Goal: Task Accomplishment & Management: Manage account settings

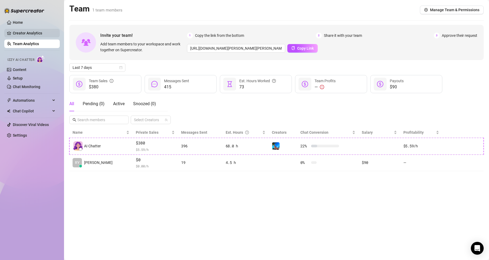
click at [25, 34] on link "Creator Analytics" at bounding box center [34, 33] width 43 height 9
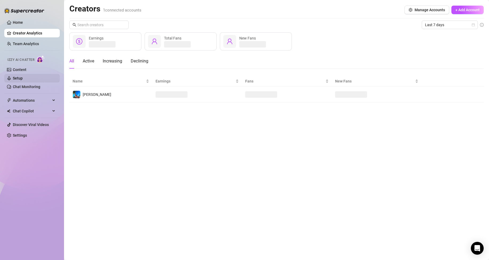
click at [21, 78] on link "Setup" at bounding box center [18, 78] width 10 height 4
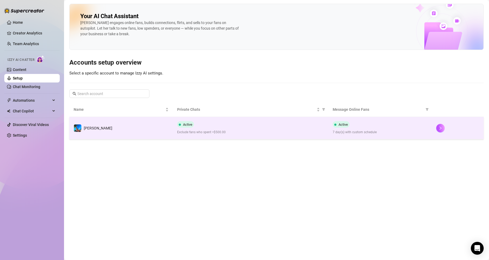
click at [145, 125] on td "[PERSON_NAME]" at bounding box center [121, 128] width 104 height 22
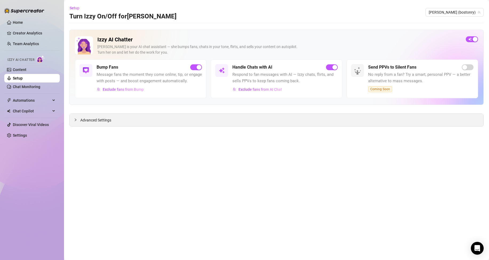
click at [76, 118] on icon "collapsed" at bounding box center [75, 119] width 3 height 3
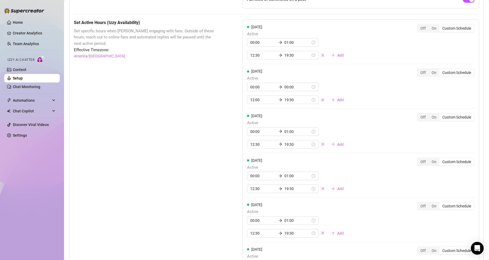
scroll to position [347, 0]
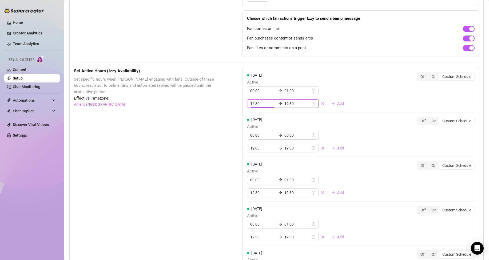
click at [251, 107] on input "12:30" at bounding box center [263, 104] width 26 height 6
click at [254, 144] on div "11" at bounding box center [253, 143] width 13 height 7
type input "11:30"
click at [220, 138] on div "Set Active Hours (Izzy Availability) Set specific hours when Izzy engaging with…" at bounding box center [277, 251] width 406 height 367
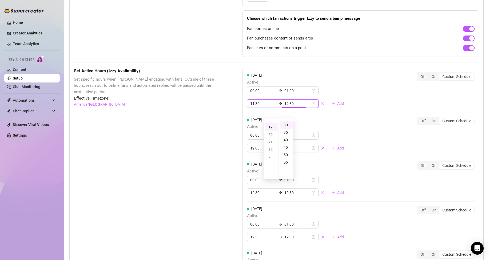
scroll to position [141, 0]
click at [225, 137] on div "Set Active Hours (Izzy Availability) Set specific hours when Izzy engaging with…" at bounding box center [277, 251] width 406 height 367
click at [23, 23] on link "Home" at bounding box center [18, 22] width 10 height 4
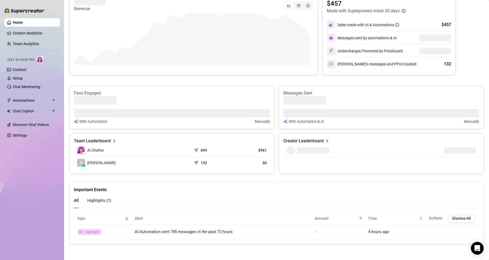
scroll to position [112, 0]
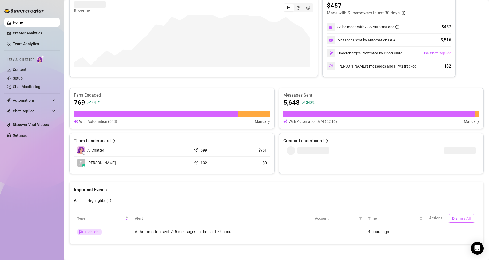
click at [455, 218] on span "Dismiss All" at bounding box center [461, 218] width 19 height 4
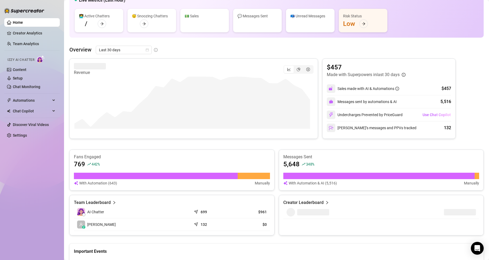
scroll to position [0, 0]
